Goal: Information Seeking & Learning: Learn about a topic

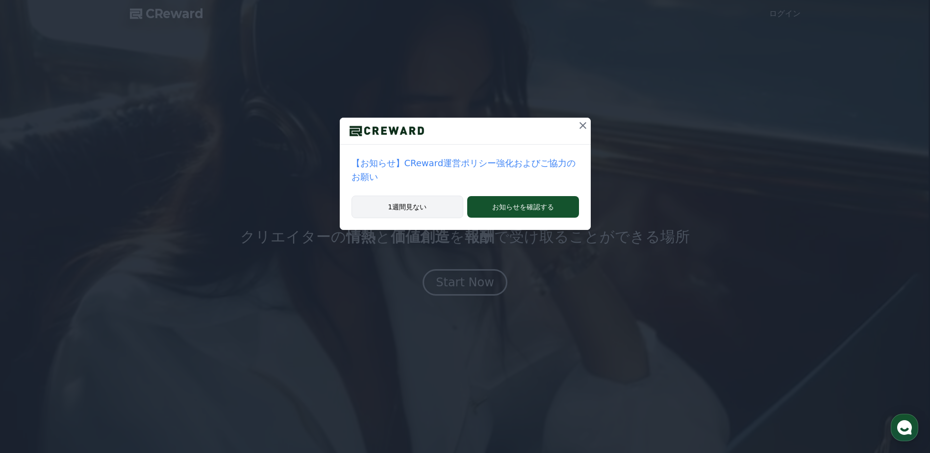
click at [439, 196] on button "1週間見ない" at bounding box center [408, 207] width 112 height 23
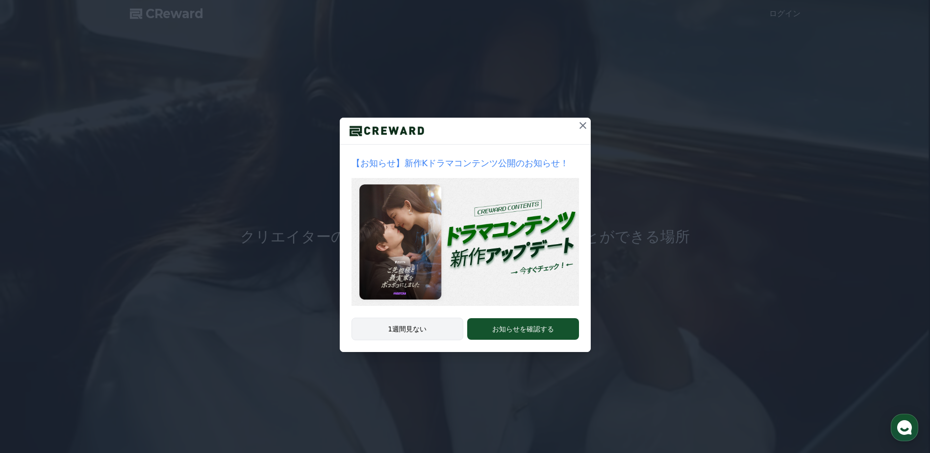
click at [438, 327] on button "1週間見ない" at bounding box center [408, 329] width 112 height 23
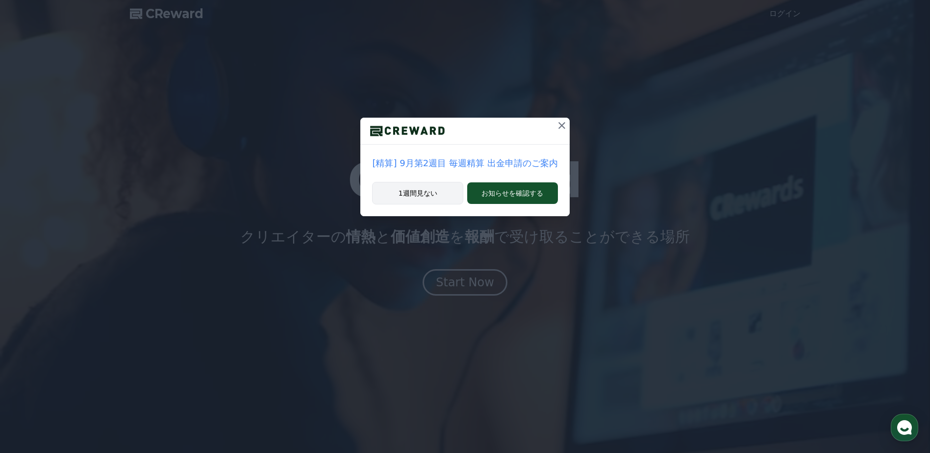
click at [434, 198] on button "1週間見ない" at bounding box center [417, 193] width 91 height 23
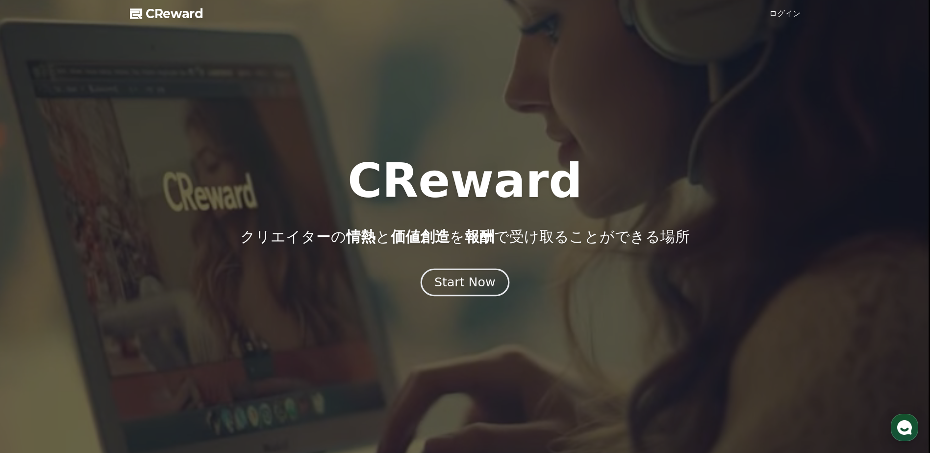
click at [476, 284] on div "Start Now" at bounding box center [464, 282] width 61 height 17
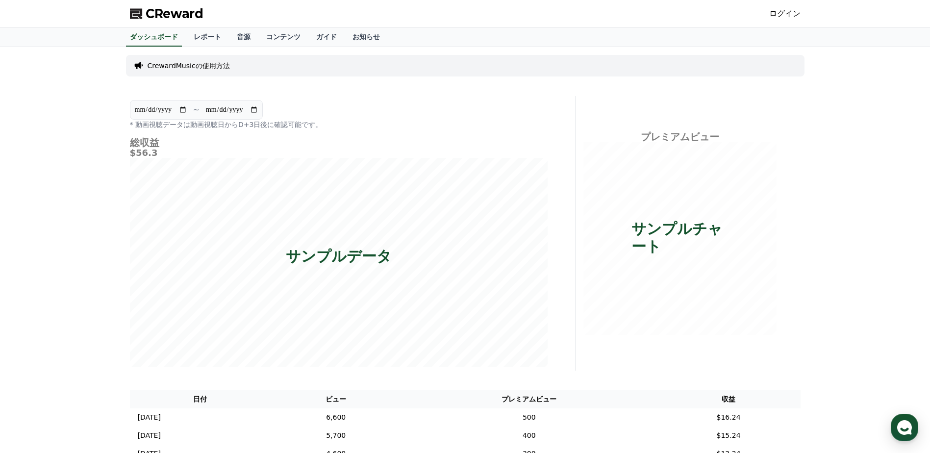
click at [787, 13] on link "ログイン" at bounding box center [784, 14] width 31 height 12
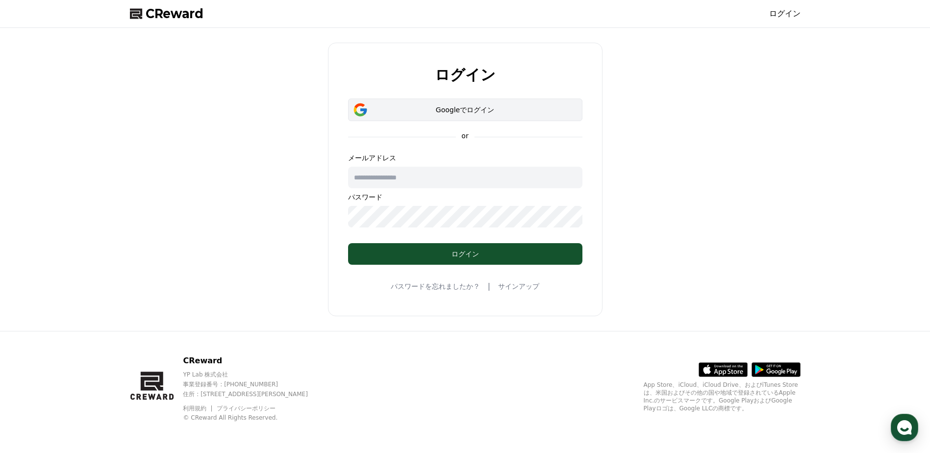
click at [484, 104] on button "Googleでログイン" at bounding box center [465, 110] width 234 height 23
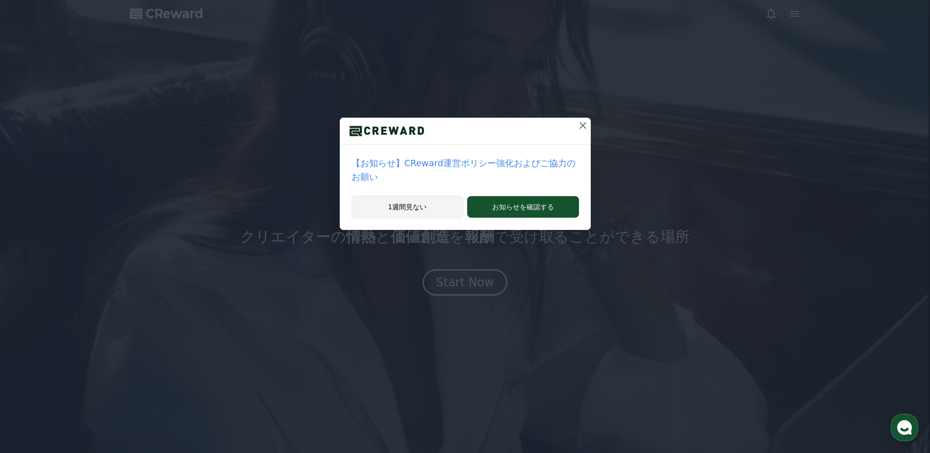
click at [415, 199] on button "1週間見ない" at bounding box center [408, 207] width 112 height 23
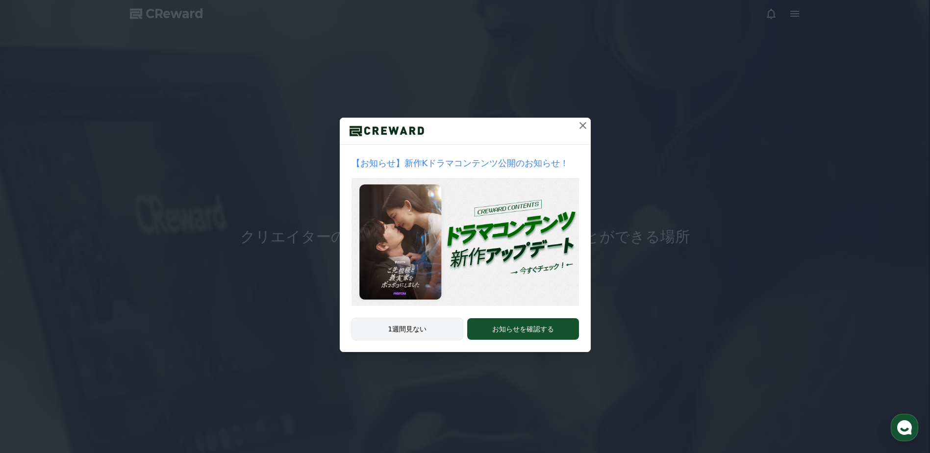
click at [415, 199] on img at bounding box center [466, 242] width 228 height 128
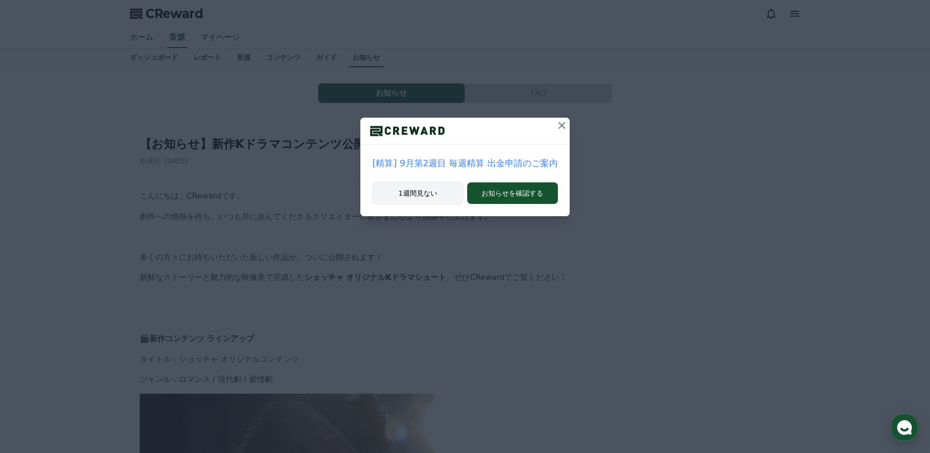
click at [431, 189] on button "1週間見ない" at bounding box center [417, 193] width 91 height 23
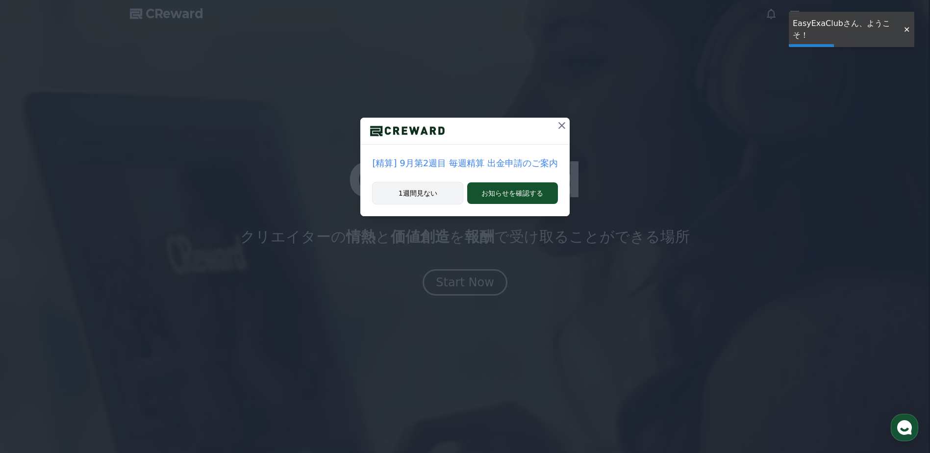
click at [432, 191] on button "1週間見ない" at bounding box center [417, 193] width 91 height 23
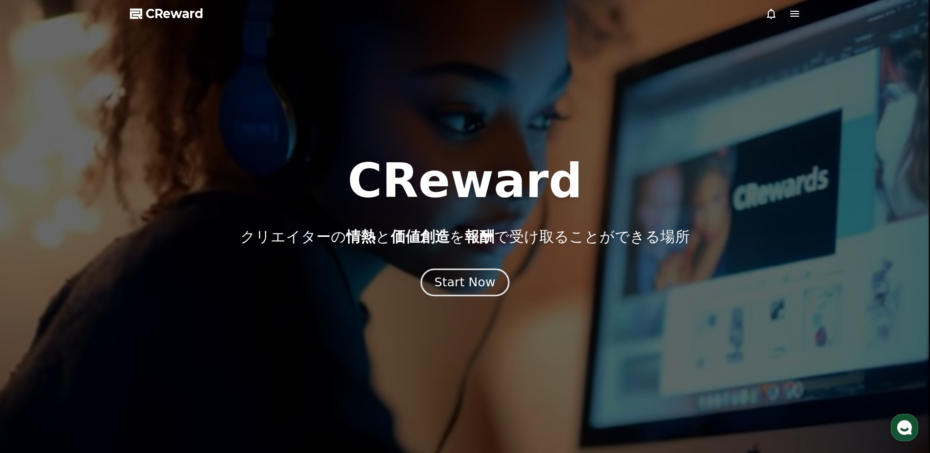
click at [476, 285] on div "Start Now" at bounding box center [464, 282] width 61 height 17
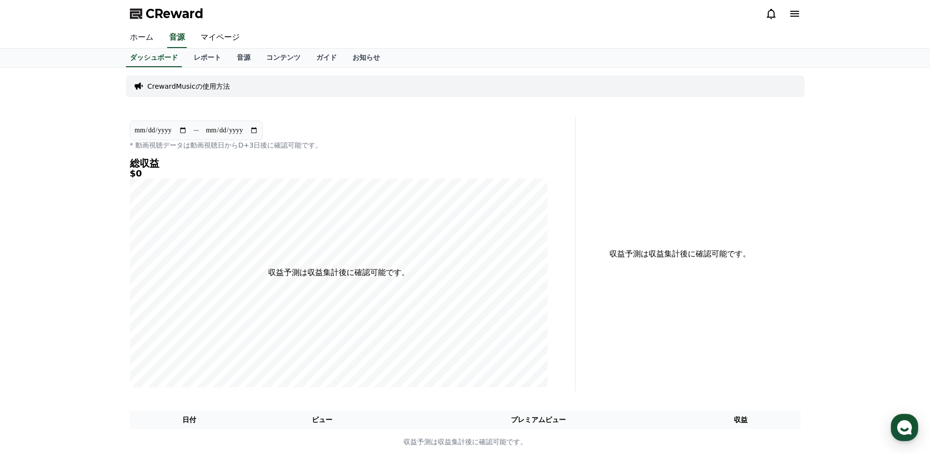
click at [141, 37] on link "ホーム" at bounding box center [141, 37] width 39 height 21
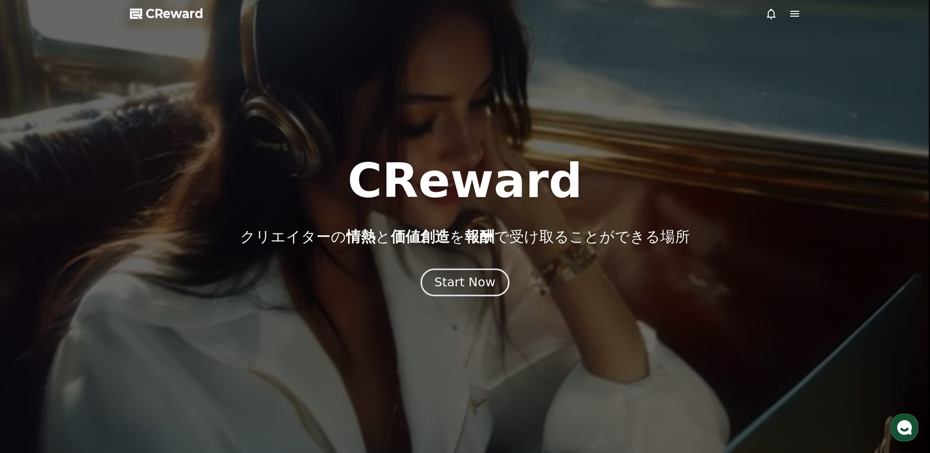
click at [480, 279] on div "Start Now" at bounding box center [464, 282] width 61 height 17
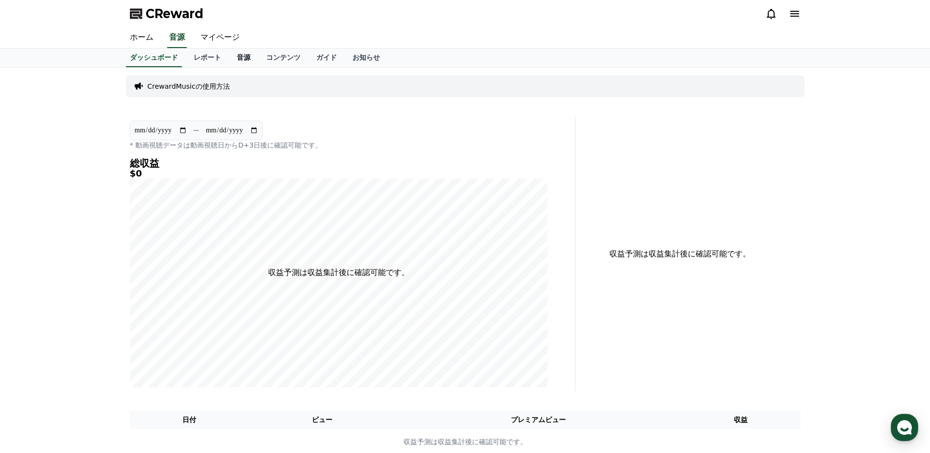
click at [229, 60] on link "音源" at bounding box center [243, 58] width 29 height 19
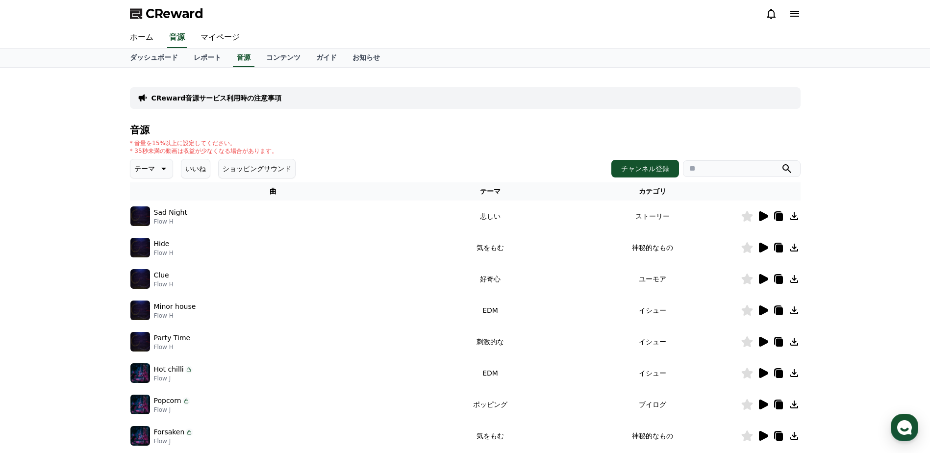
click at [713, 167] on input "search" at bounding box center [742, 168] width 118 height 17
click at [781, 163] on button "submit" at bounding box center [787, 169] width 12 height 12
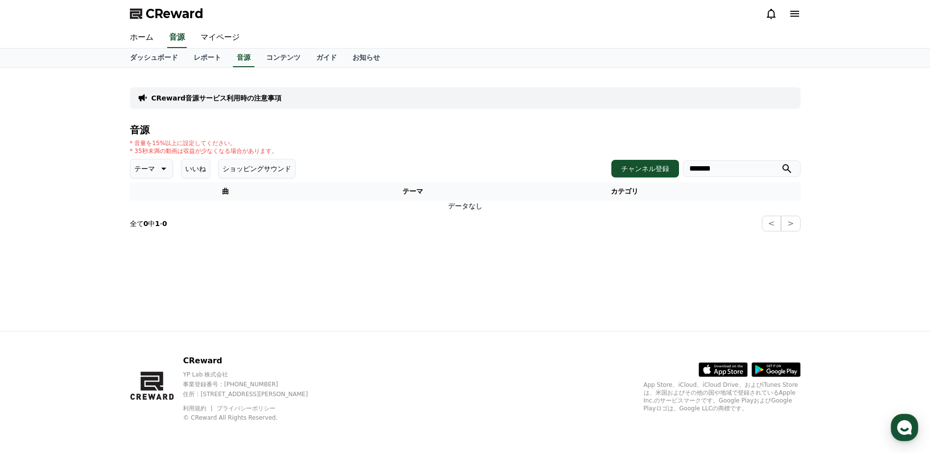
click at [729, 167] on input "*******" at bounding box center [742, 168] width 118 height 17
type input "*"
click at [781, 163] on button "submit" at bounding box center [787, 169] width 12 height 12
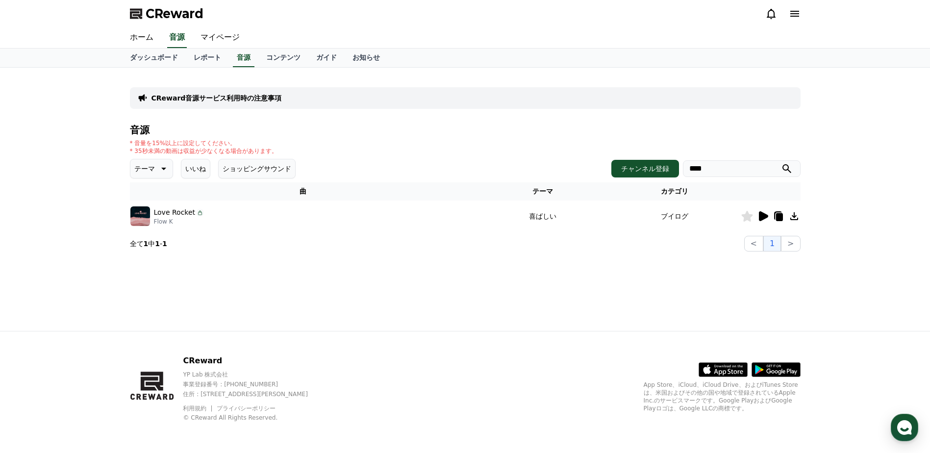
click at [764, 215] on icon at bounding box center [763, 216] width 9 height 10
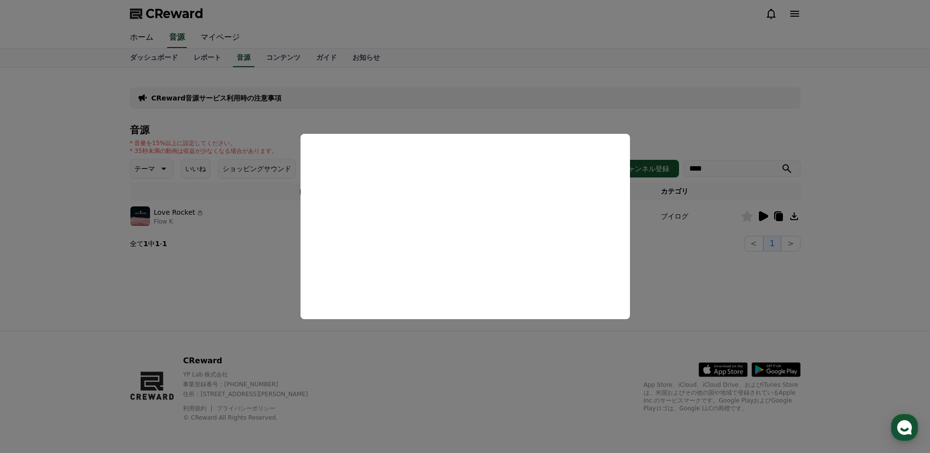
click at [718, 172] on button "close modal" at bounding box center [465, 226] width 930 height 453
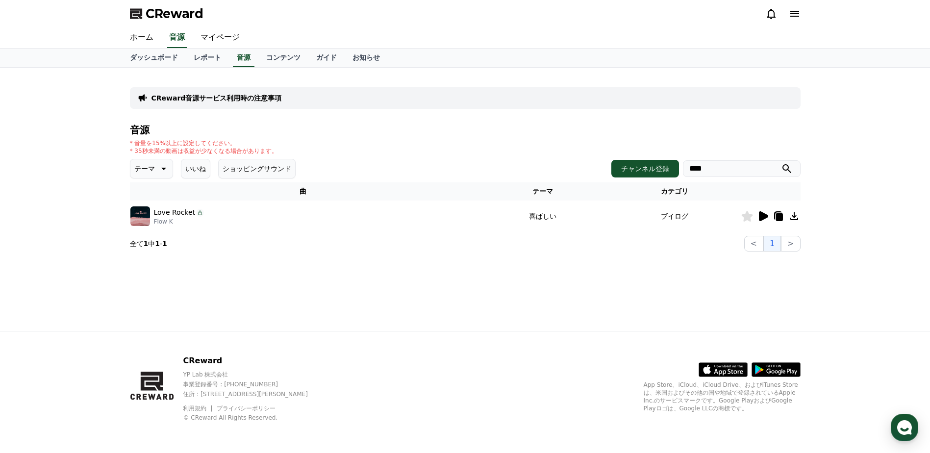
click at [718, 172] on input "****" at bounding box center [742, 168] width 118 height 17
type input "*"
click at [157, 164] on icon at bounding box center [163, 169] width 12 height 12
click at [147, 244] on button "好奇心" at bounding box center [145, 246] width 28 height 22
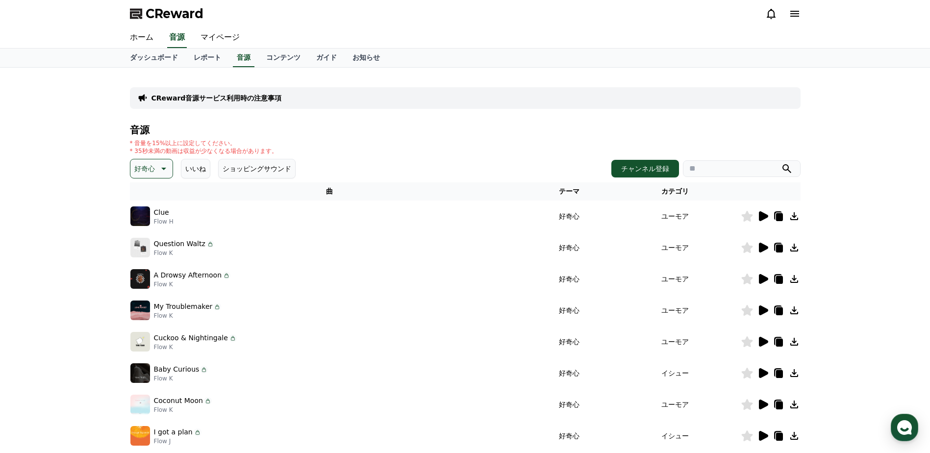
click at [763, 214] on icon at bounding box center [763, 216] width 9 height 10
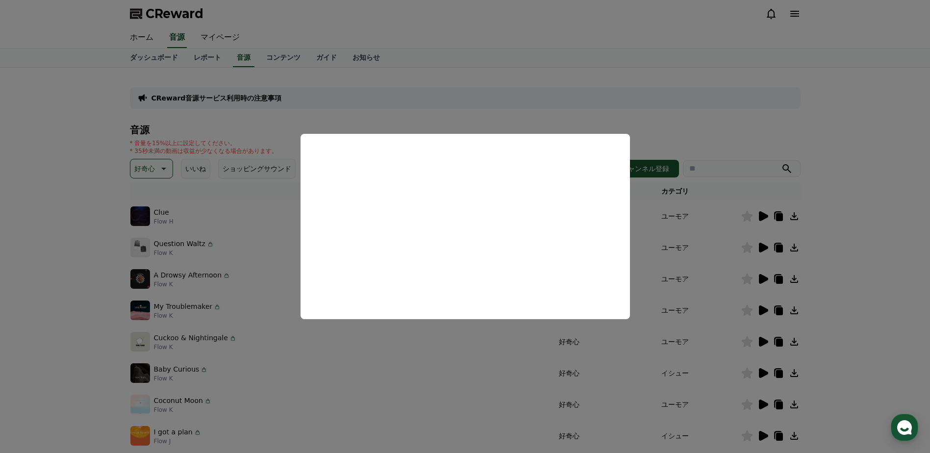
click at [763, 245] on button "close modal" at bounding box center [465, 226] width 930 height 453
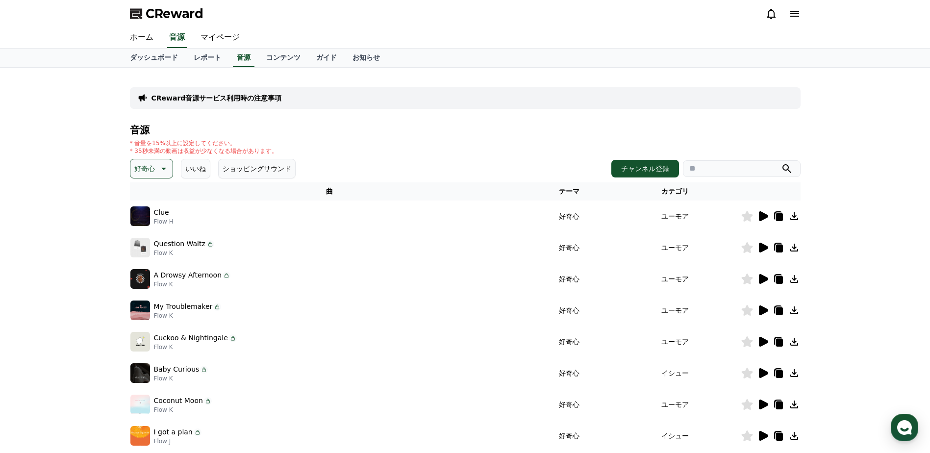
click at [763, 245] on icon at bounding box center [763, 248] width 9 height 10
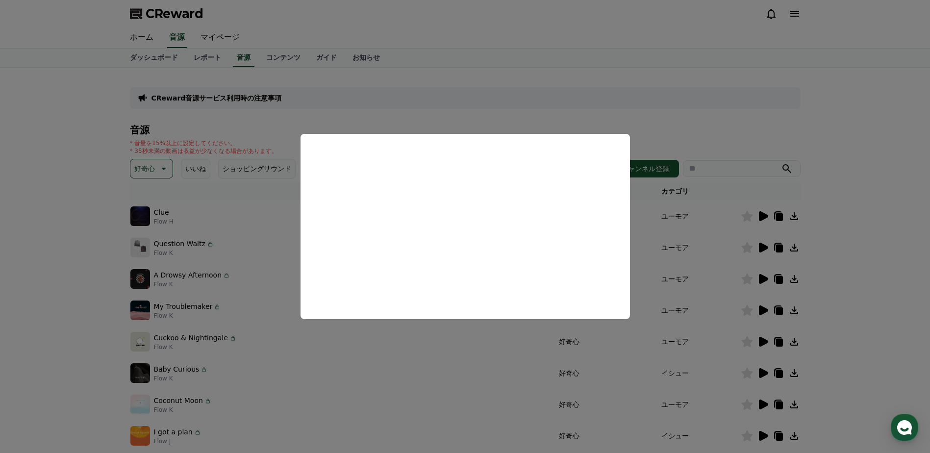
click at [664, 119] on button "close modal" at bounding box center [465, 226] width 930 height 453
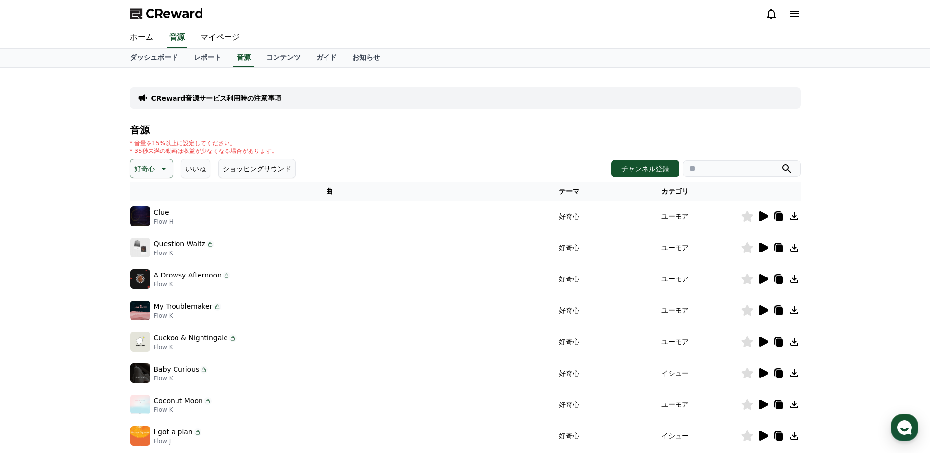
click at [761, 371] on icon at bounding box center [763, 373] width 9 height 10
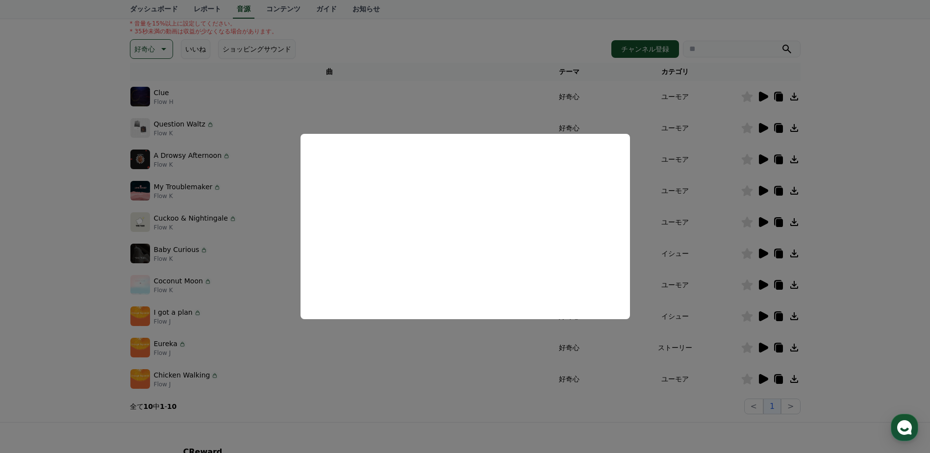
scroll to position [147, 0]
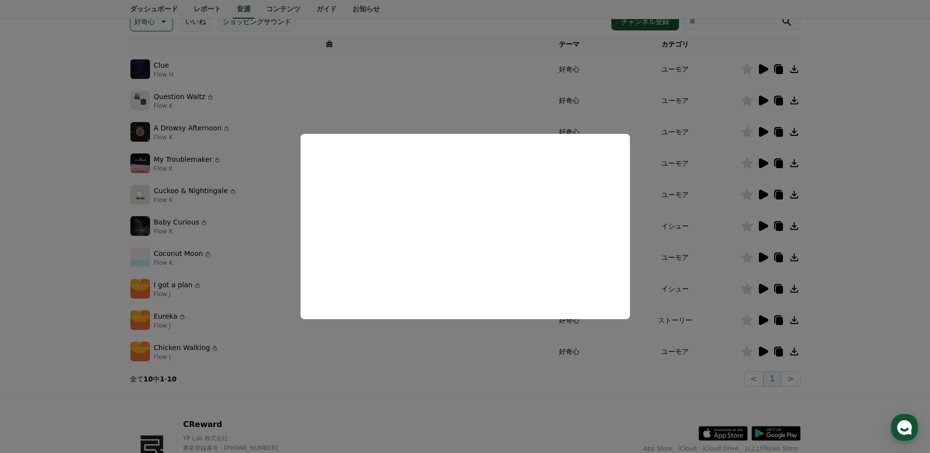
click at [222, 293] on button "close modal" at bounding box center [465, 226] width 930 height 453
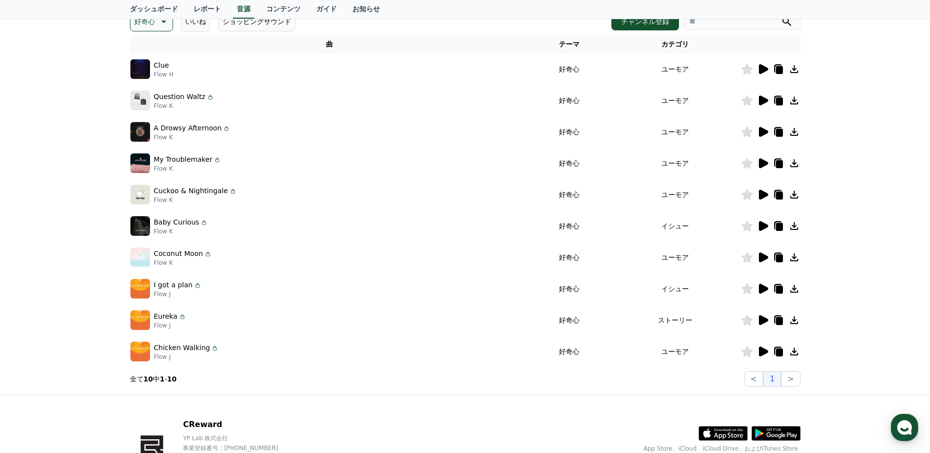
click at [764, 353] on icon at bounding box center [763, 352] width 9 height 10
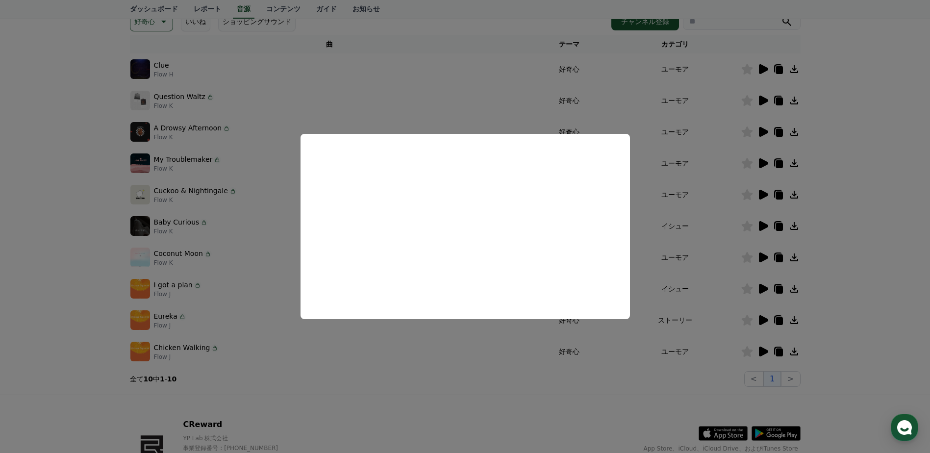
scroll to position [0, 0]
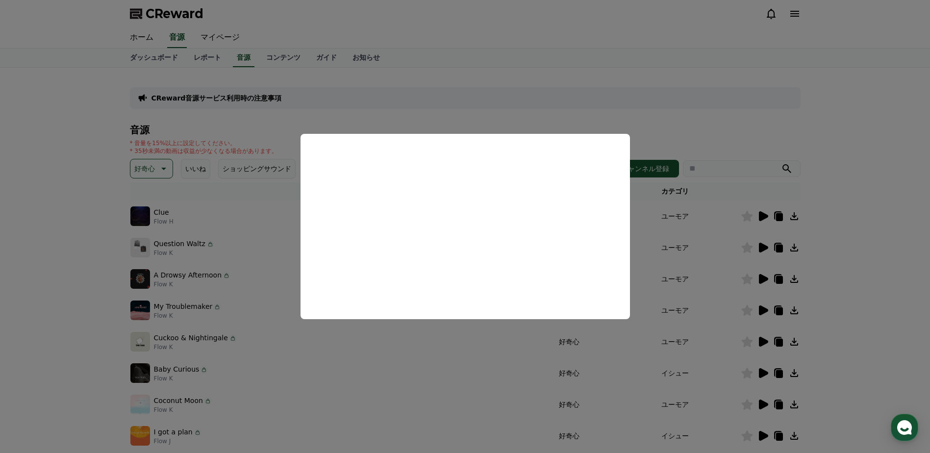
click at [503, 96] on button "close modal" at bounding box center [465, 226] width 930 height 453
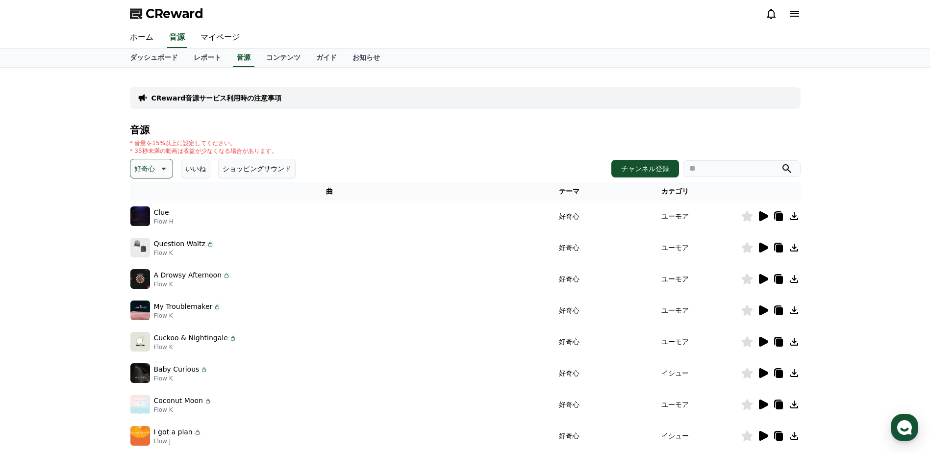
click at [166, 169] on icon at bounding box center [163, 169] width 12 height 12
click at [243, 127] on h4 "音源" at bounding box center [465, 130] width 671 height 11
click at [241, 167] on button "ショッピングサウンド" at bounding box center [256, 169] width 77 height 20
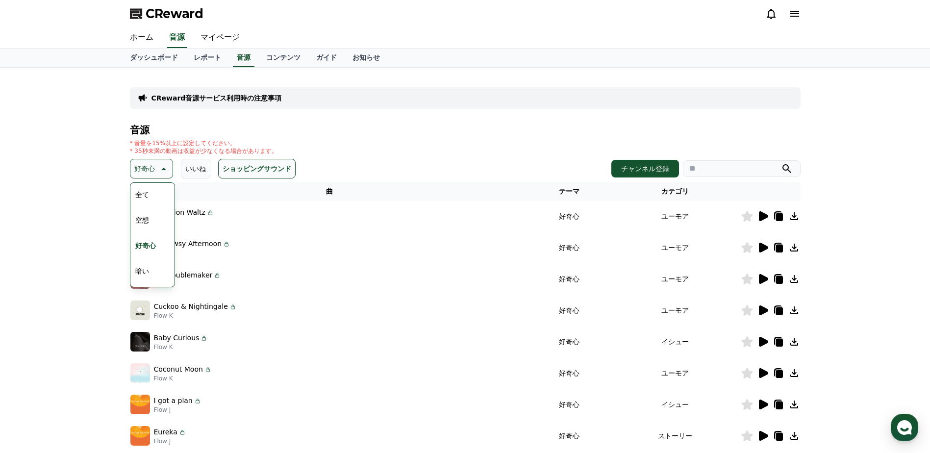
click at [340, 139] on div "音源 * 音量を15%以上に設定してください。 * 35秒未満の動画は収益が少なくなる場合があります。 好奇心 テーマ 全て 空想 好奇心 暗い 明るい ポッ…" at bounding box center [465, 314] width 671 height 378
click at [148, 194] on button "全て" at bounding box center [142, 195] width 22 height 22
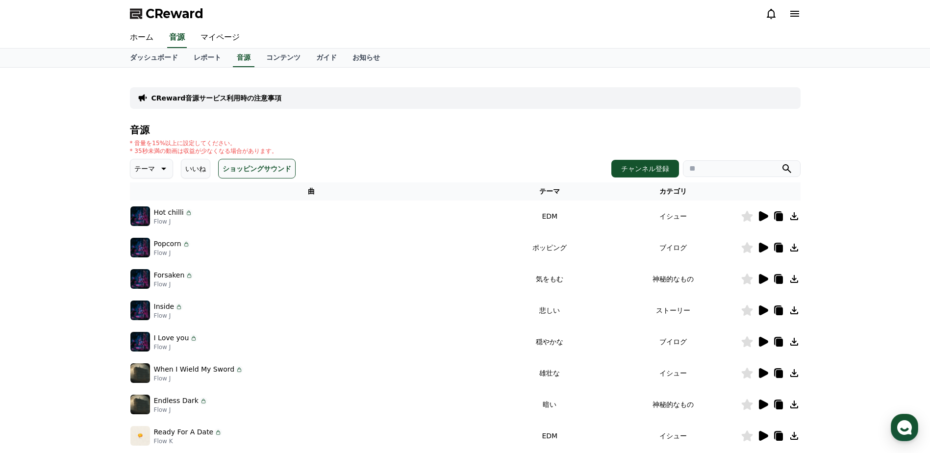
click at [255, 167] on button "ショッピングサウンド" at bounding box center [256, 169] width 77 height 20
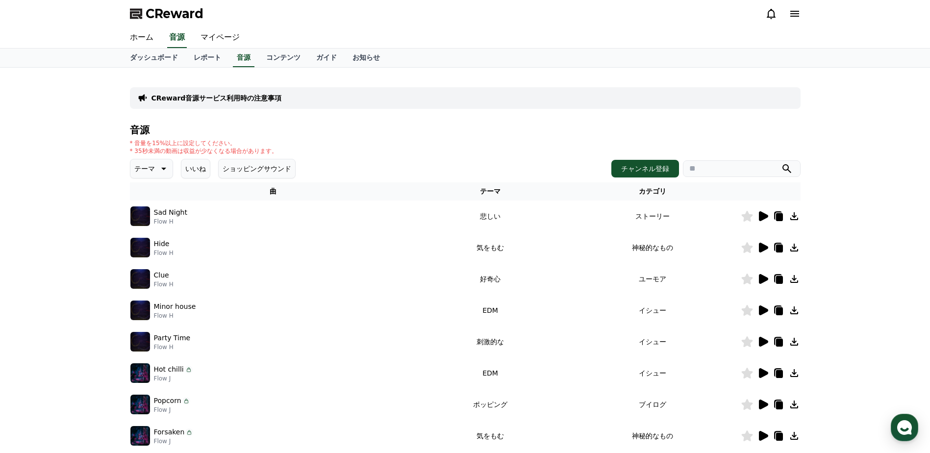
click at [764, 374] on icon at bounding box center [763, 373] width 9 height 10
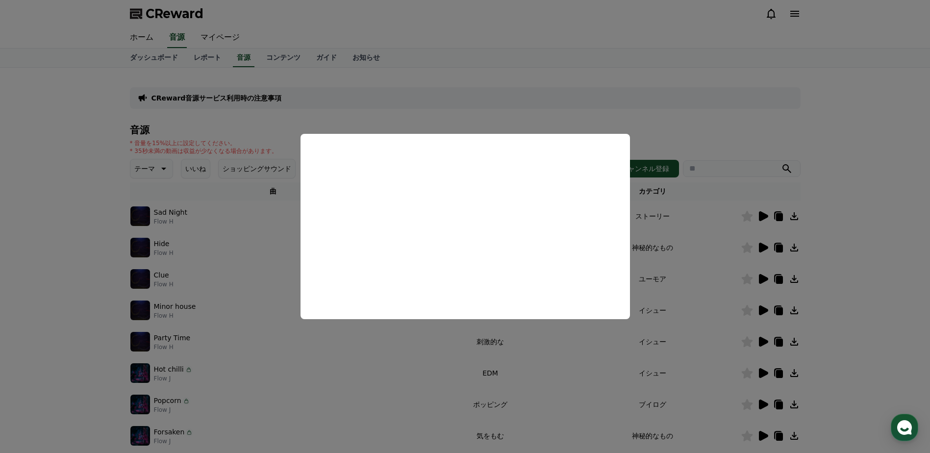
click at [256, 290] on button "close modal" at bounding box center [465, 226] width 930 height 453
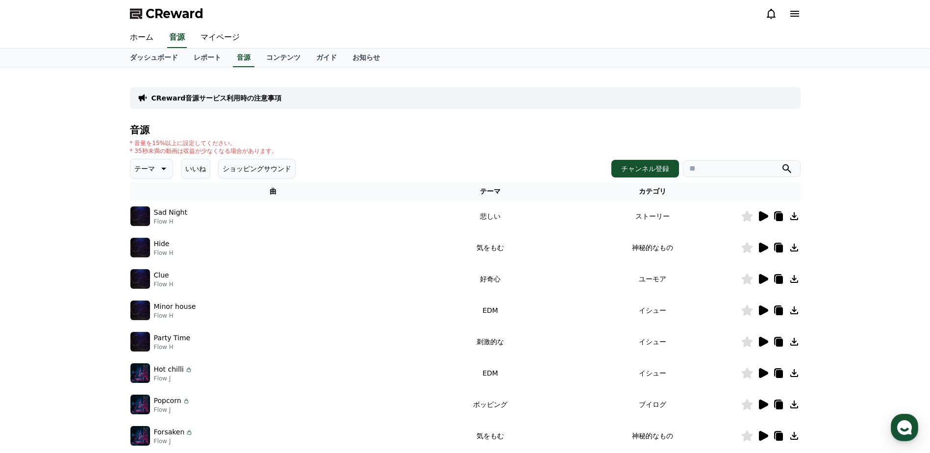
click at [764, 341] on icon at bounding box center [763, 342] width 9 height 10
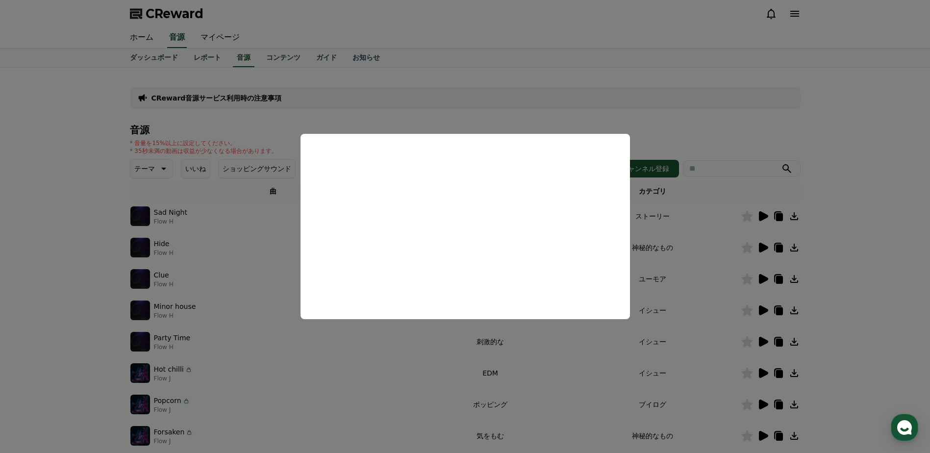
click at [248, 309] on button "close modal" at bounding box center [465, 226] width 930 height 453
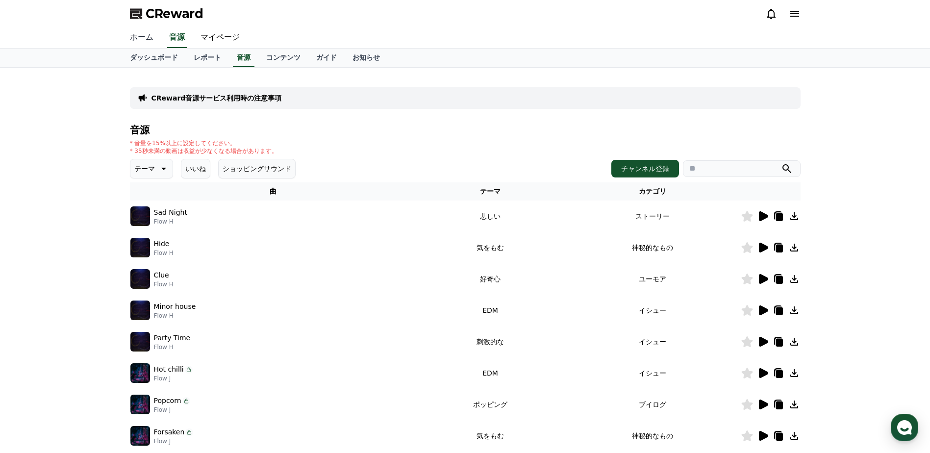
click at [138, 40] on link "ホーム" at bounding box center [141, 37] width 39 height 21
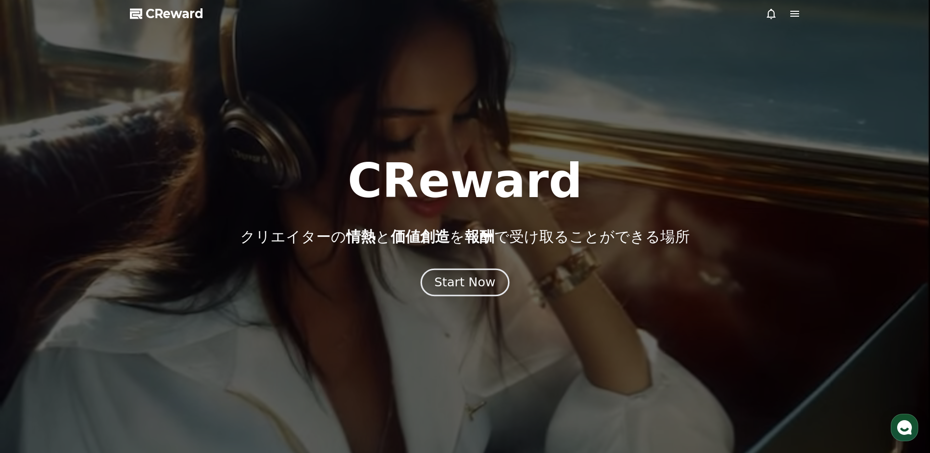
click at [487, 286] on div "Start Now" at bounding box center [464, 282] width 61 height 17
